Goal: Task Accomplishment & Management: Manage account settings

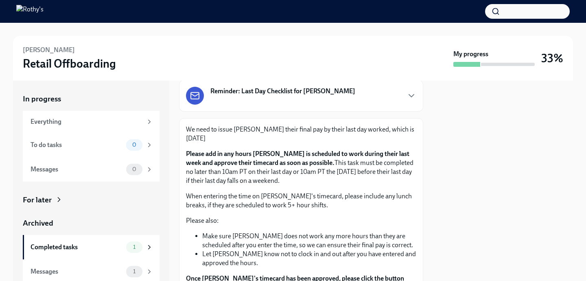
scroll to position [52, 0]
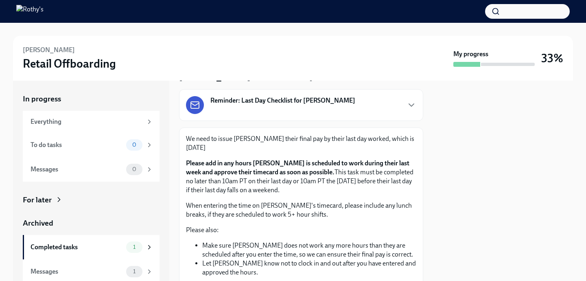
click at [356, 100] on div "Reminder: Last Day Checklist for [PERSON_NAME]" at bounding box center [301, 105] width 230 height 18
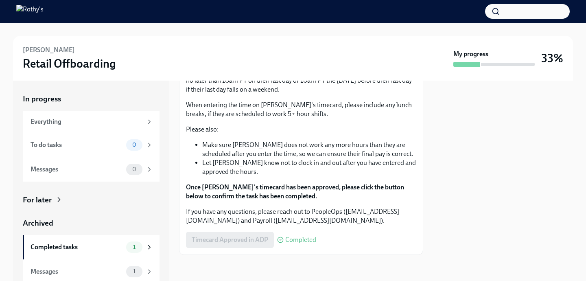
scroll to position [3, 0]
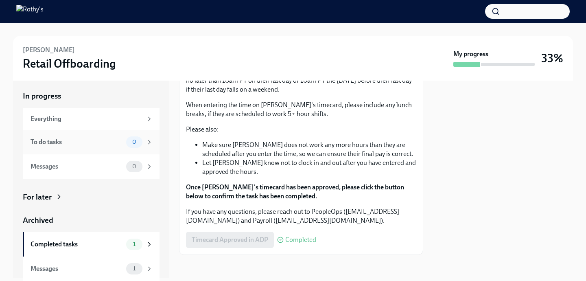
click at [72, 145] on div "To do tasks" at bounding box center [77, 141] width 92 height 9
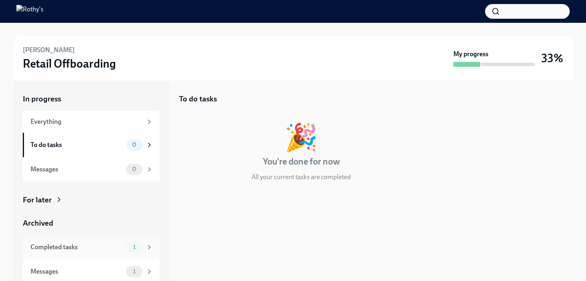
click at [86, 249] on div "Completed tasks" at bounding box center [77, 246] width 92 height 9
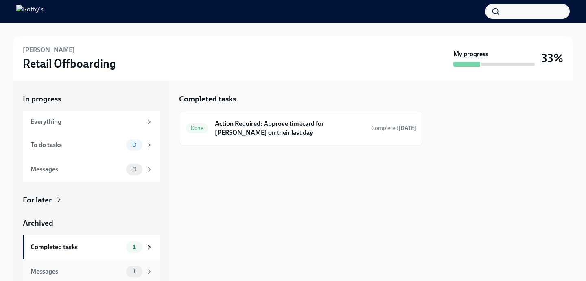
click at [85, 268] on div "Messages" at bounding box center [77, 271] width 92 height 9
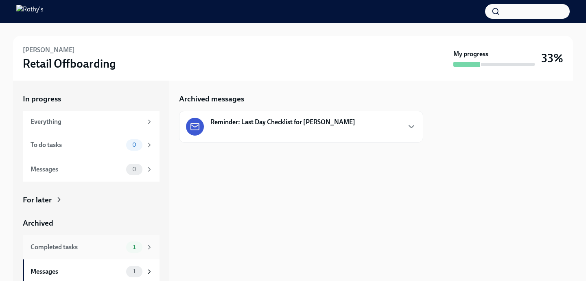
click at [85, 249] on div "Completed tasks" at bounding box center [77, 246] width 92 height 9
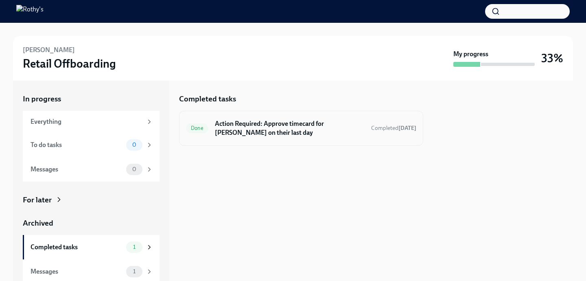
click at [294, 126] on h6 "Action Required: Approve timecard for [PERSON_NAME] on their last day" at bounding box center [290, 128] width 150 height 18
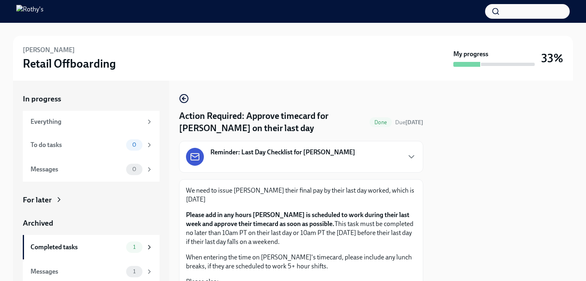
scroll to position [152, 0]
